Goal: Information Seeking & Learning: Learn about a topic

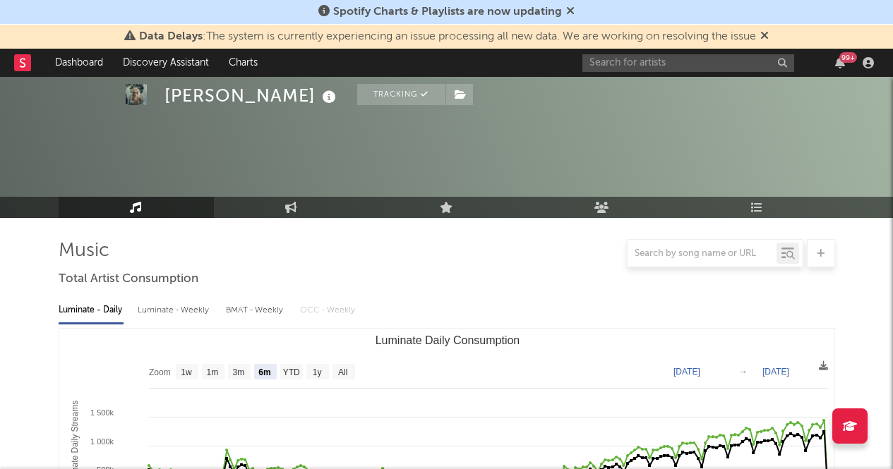
select select "6m"
select select "1w"
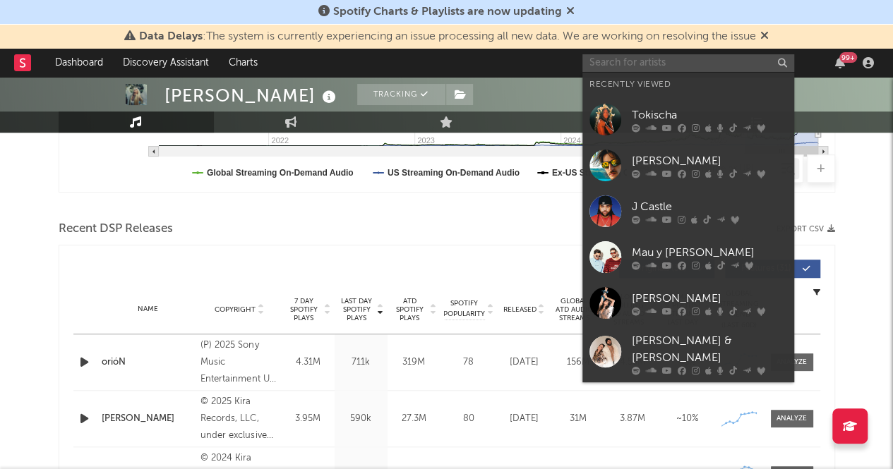
click at [666, 61] on input "text" at bounding box center [688, 63] width 212 height 18
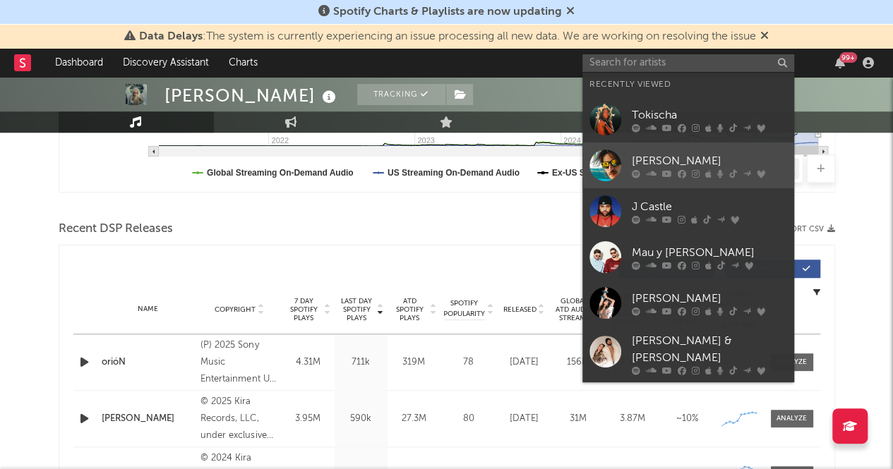
click at [664, 155] on div "[PERSON_NAME]" at bounding box center [709, 160] width 155 height 17
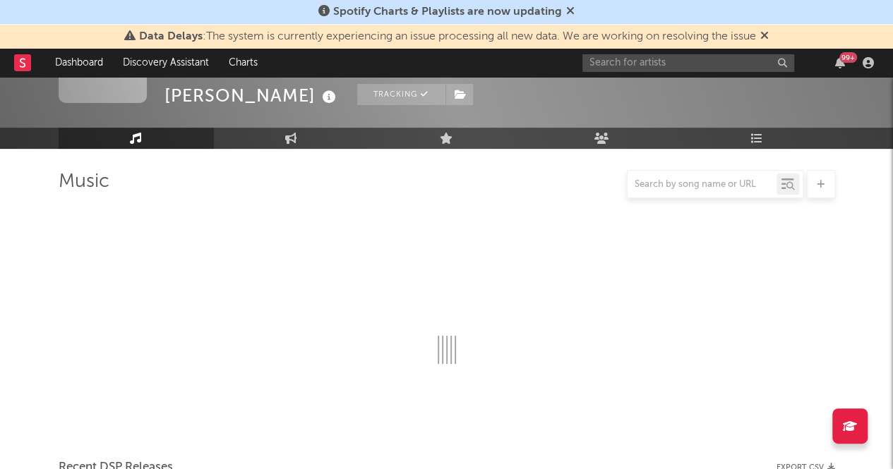
scroll to position [419, 0]
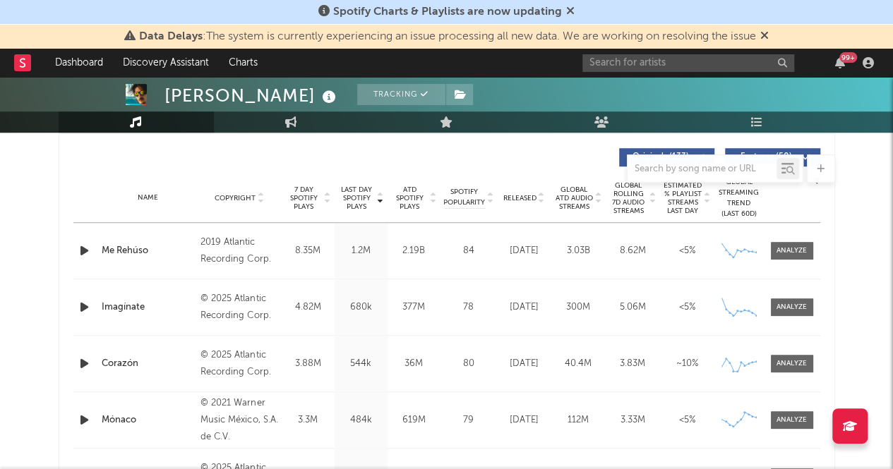
select select "6m"
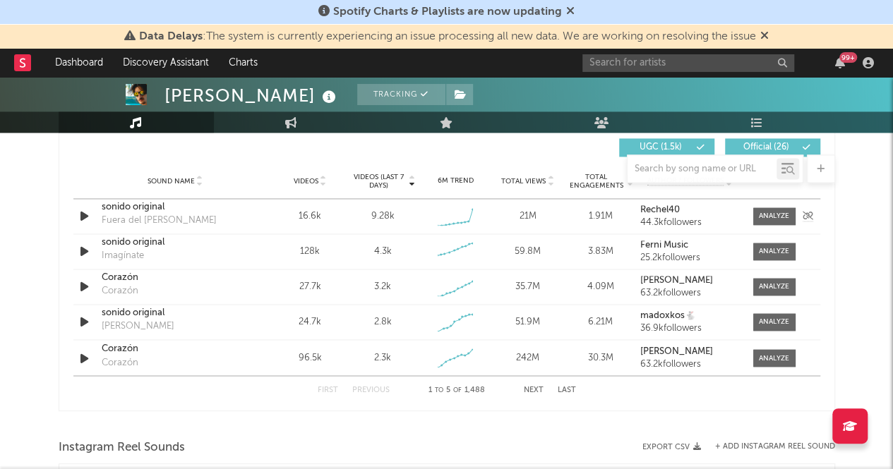
scroll to position [998, 0]
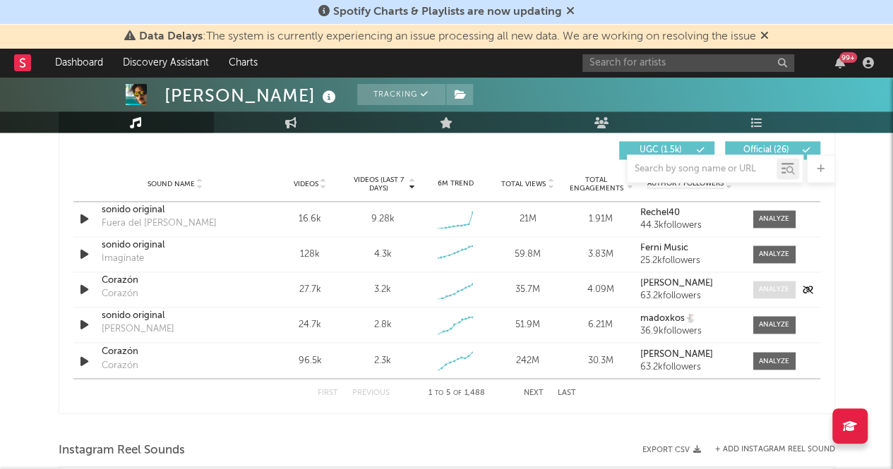
click at [770, 287] on div at bounding box center [774, 289] width 30 height 11
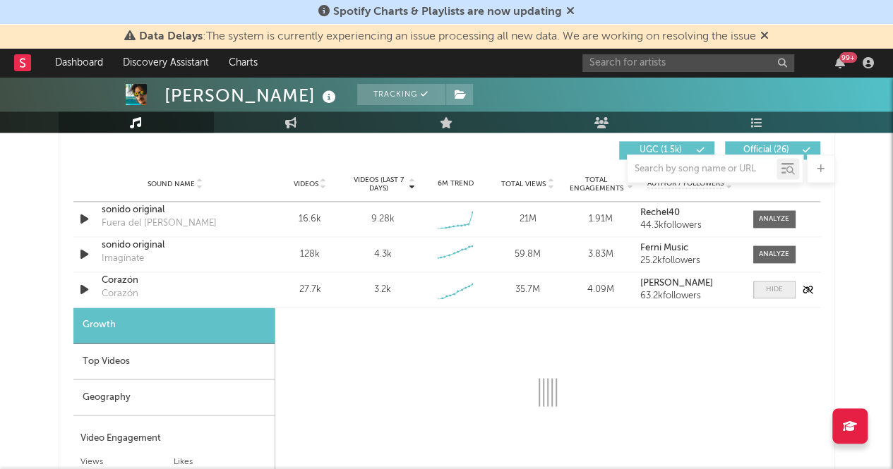
select select "1w"
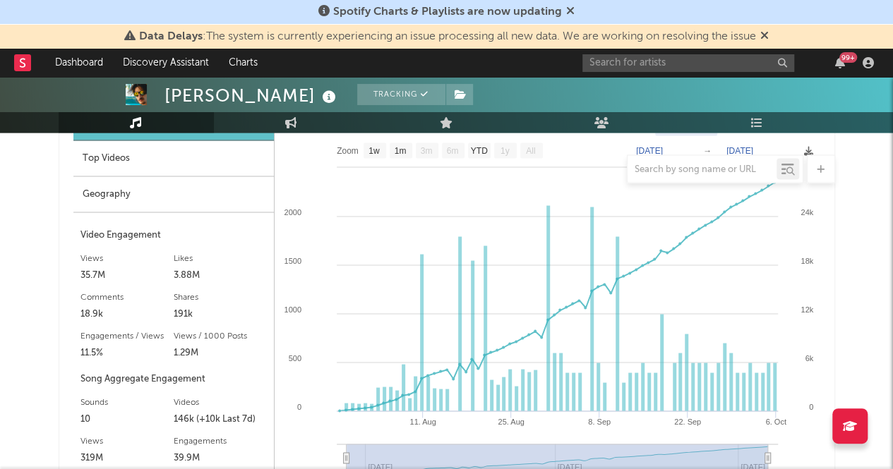
scroll to position [1201, 0]
click at [148, 155] on div at bounding box center [447, 169] width 776 height 28
click at [101, 152] on div "Top Videos" at bounding box center [173, 158] width 200 height 36
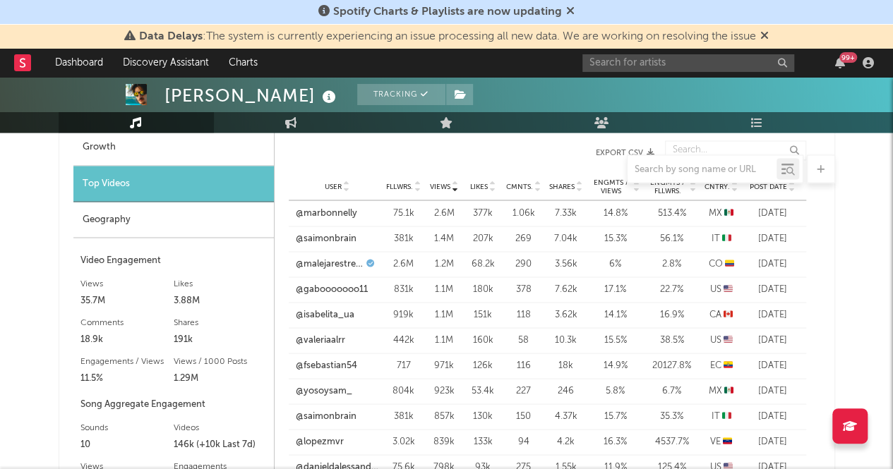
scroll to position [1157, 0]
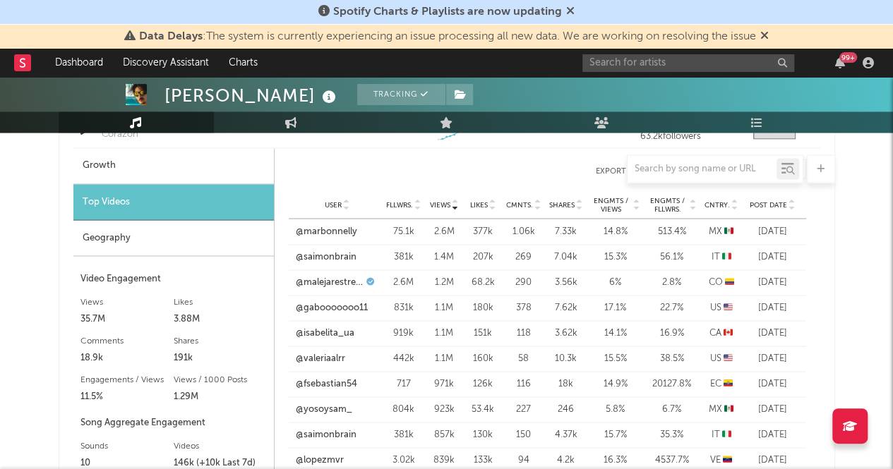
click at [796, 207] on div "Post Date" at bounding box center [772, 204] width 53 height 11
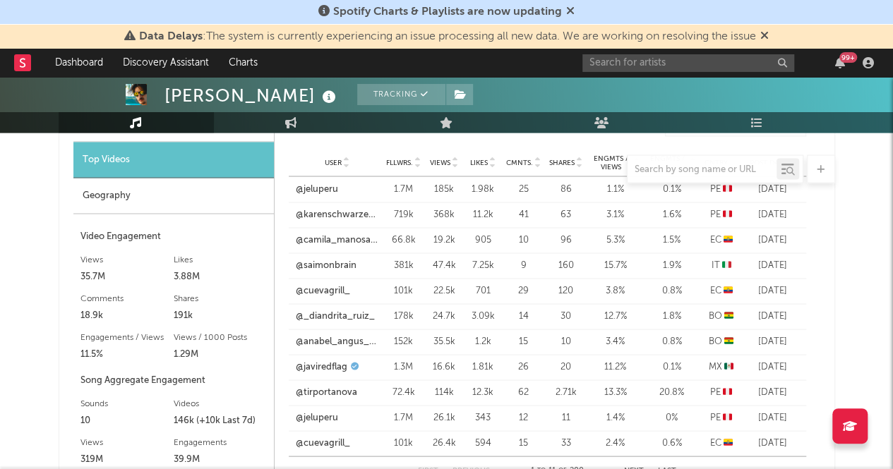
scroll to position [1200, 0]
click at [349, 224] on div "User @karenschwarzespinoza Fllwrs. 719k Views 368k Likes 11.2k Cmnts. 41 Shares…" at bounding box center [547, 214] width 517 height 25
click at [340, 214] on link "@karenschwarzespinoza" at bounding box center [337, 214] width 83 height 14
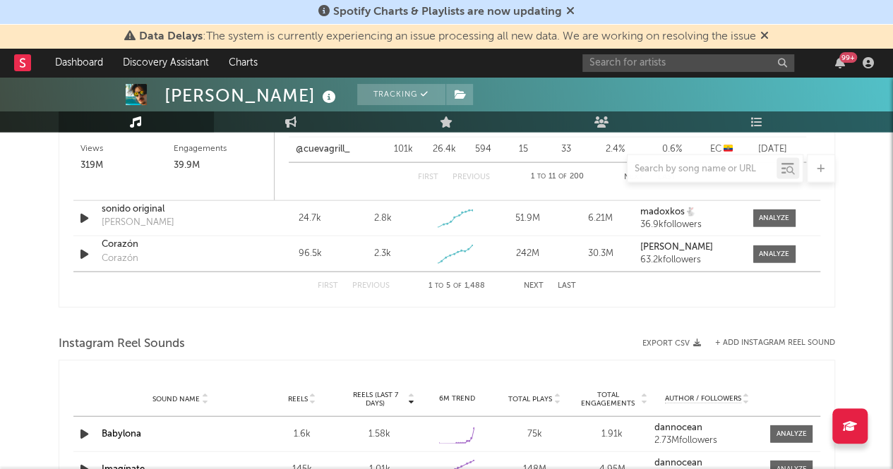
scroll to position [1513, 0]
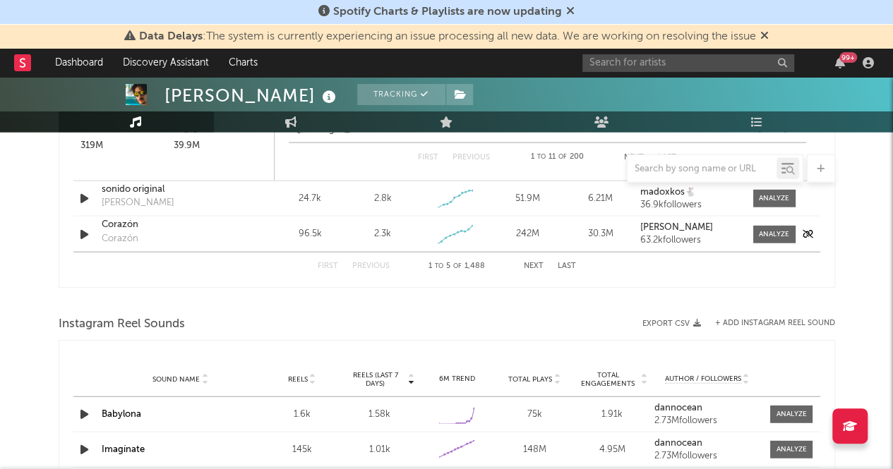
click at [783, 241] on div "Sound Name Corazón Corazón Videos 96.5k Videos (last 7 days) 2.3k Weekly Growth…" at bounding box center [446, 234] width 747 height 35
click at [780, 231] on div at bounding box center [774, 234] width 30 height 11
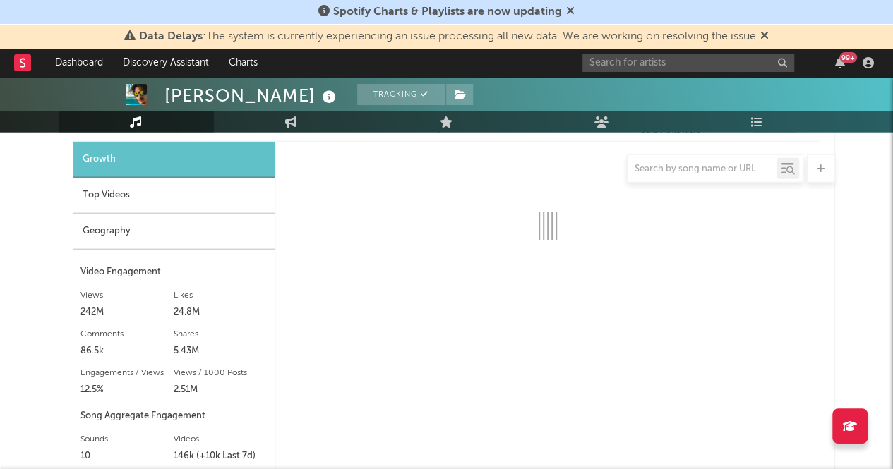
scroll to position [1622, 0]
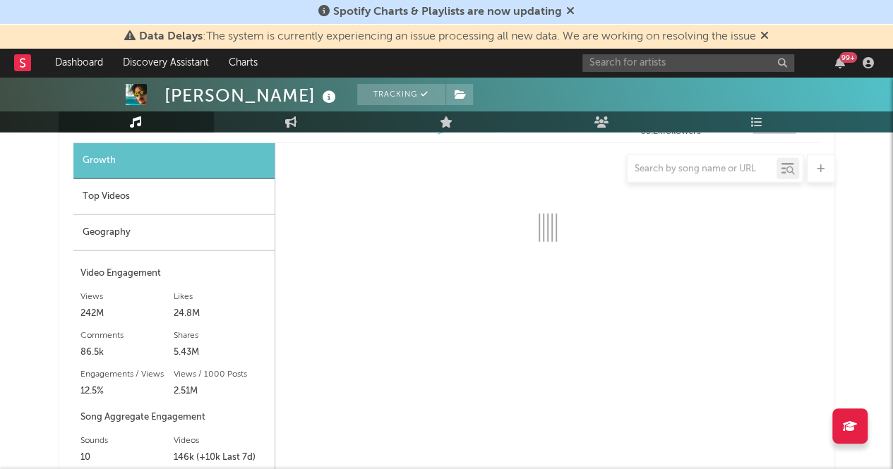
select select "1w"
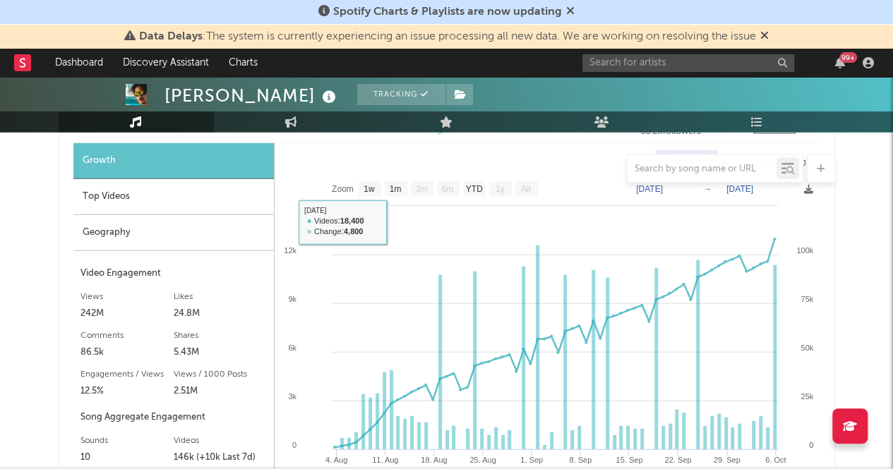
click at [157, 176] on div at bounding box center [447, 169] width 776 height 28
click at [161, 192] on div "Top Videos" at bounding box center [173, 197] width 200 height 36
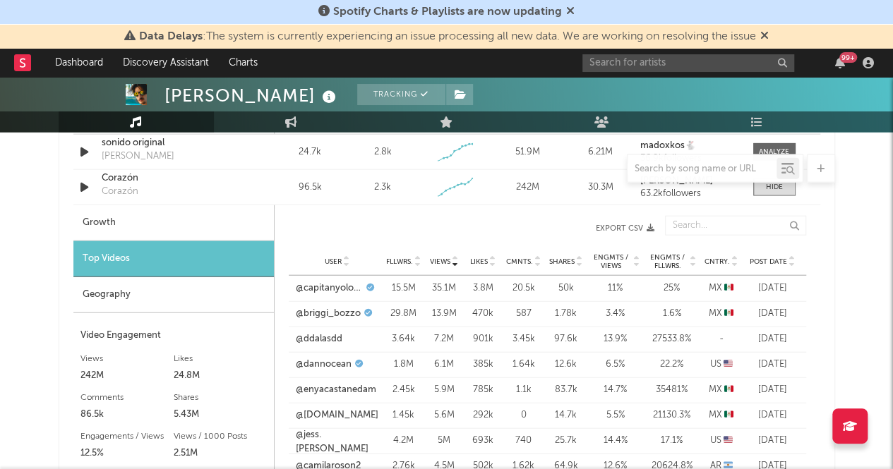
scroll to position [1561, 0]
click at [344, 290] on link "@capitanyolotroll" at bounding box center [329, 287] width 67 height 14
